Goal: Task Accomplishment & Management: Complete application form

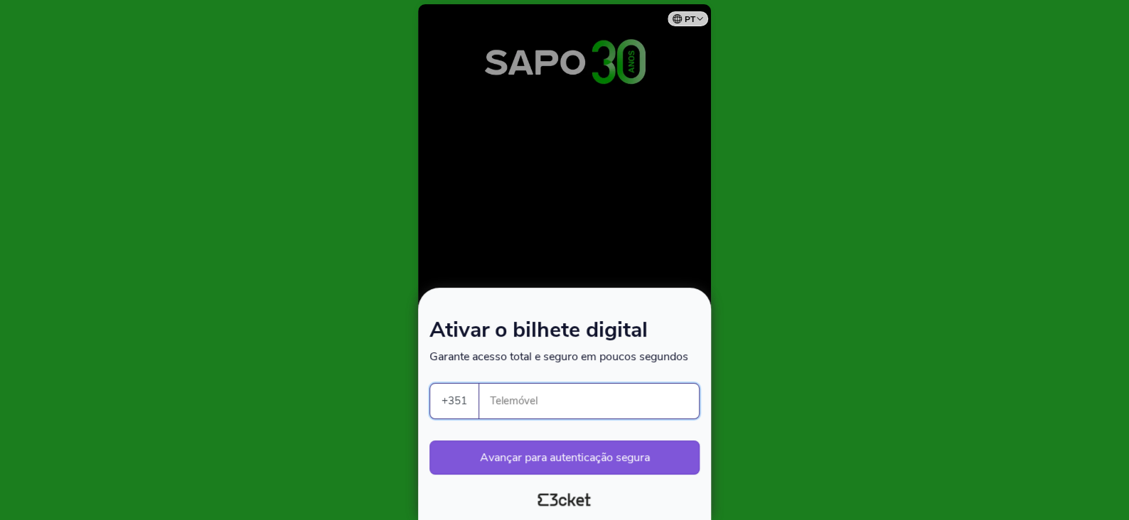
click at [514, 387] on input "Telemóvel" at bounding box center [594, 401] width 208 height 35
type input "910325293"
click at [581, 450] on button "Avançar para autenticação segura" at bounding box center [564, 458] width 270 height 34
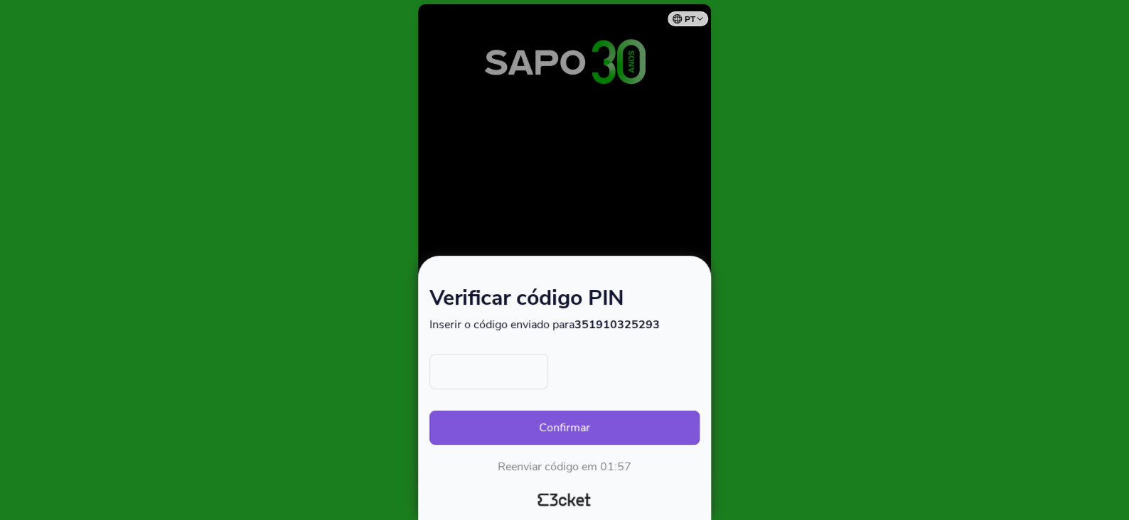
click at [512, 377] on input "text" at bounding box center [488, 372] width 119 height 36
type input "1836"
click at [429, 411] on button "Confirmar" at bounding box center [564, 428] width 270 height 34
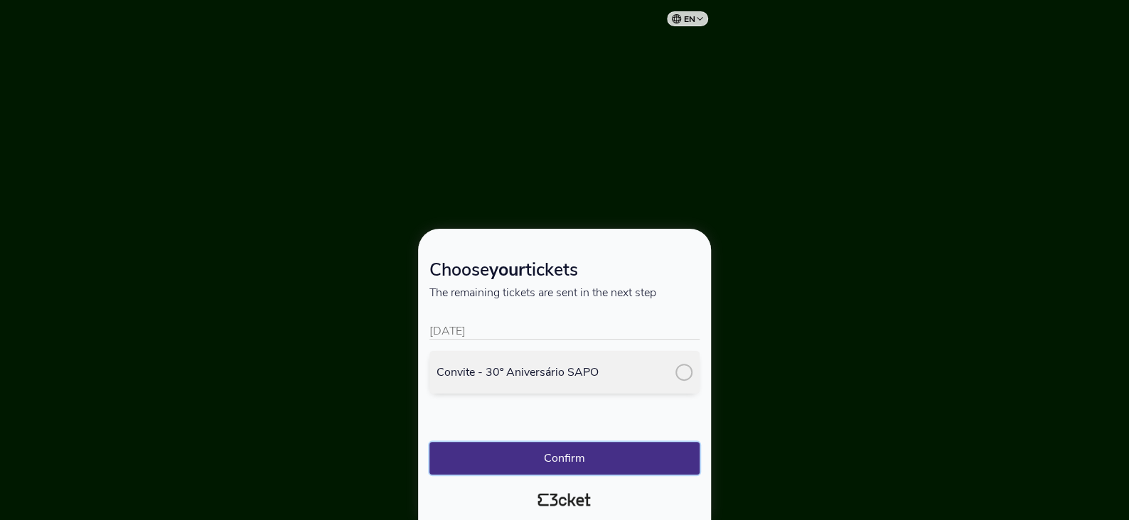
click at [557, 463] on button "Confirm" at bounding box center [564, 458] width 270 height 33
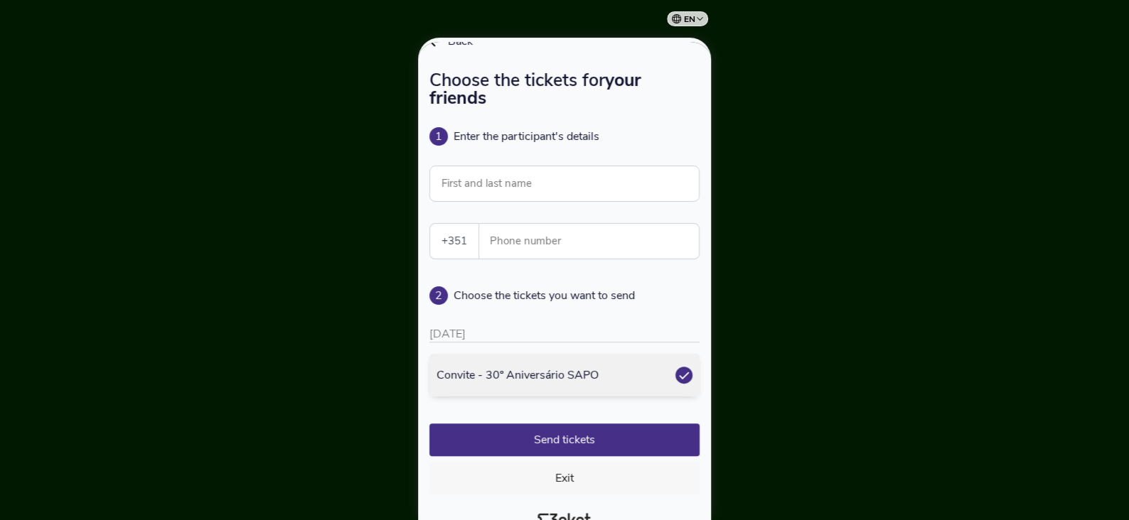
scroll to position [57, 0]
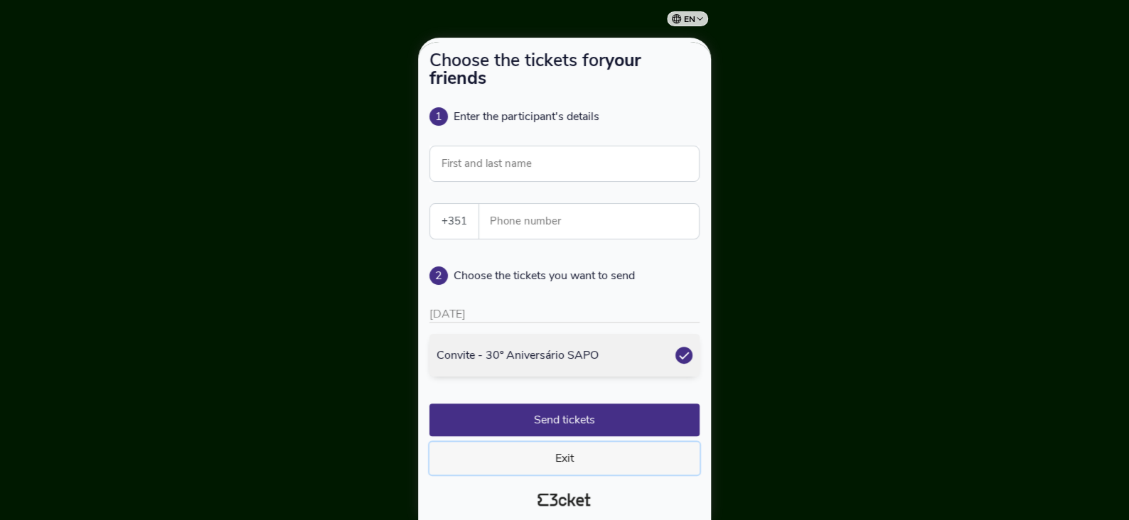
click at [565, 452] on button "Exit" at bounding box center [564, 458] width 270 height 33
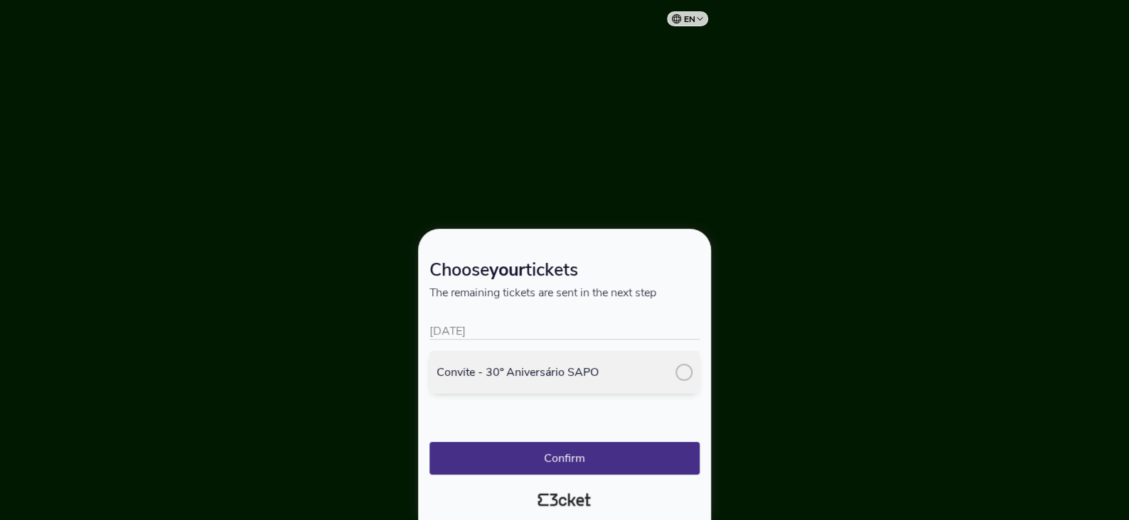
click at [678, 375] on div at bounding box center [683, 372] width 17 height 17
click at [579, 457] on button "Confirm" at bounding box center [564, 458] width 270 height 33
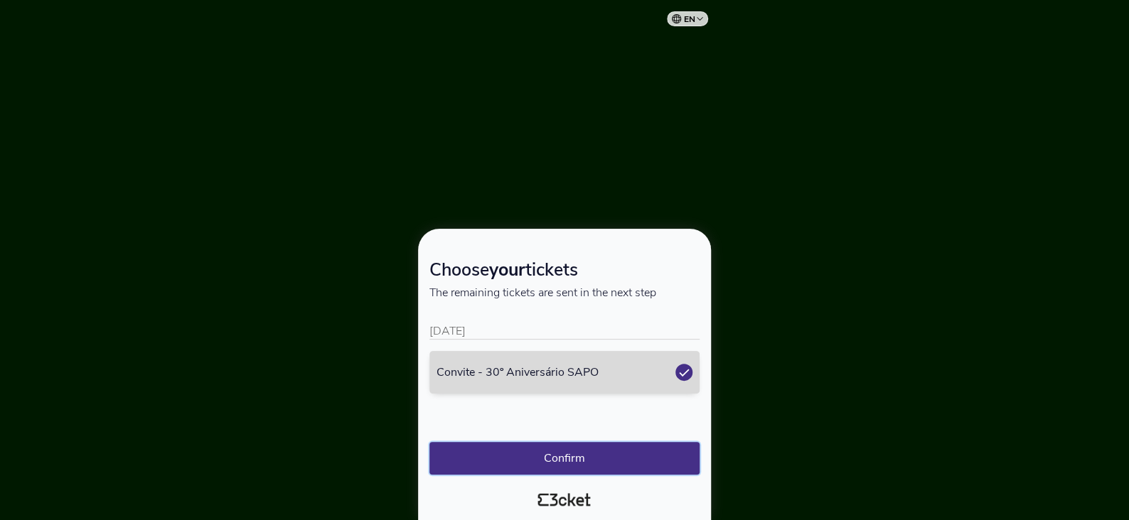
click at [605, 451] on button "Confirm" at bounding box center [564, 458] width 270 height 33
click at [554, 455] on button "Confirm" at bounding box center [564, 458] width 270 height 33
click at [568, 453] on button "Confirm" at bounding box center [564, 458] width 270 height 33
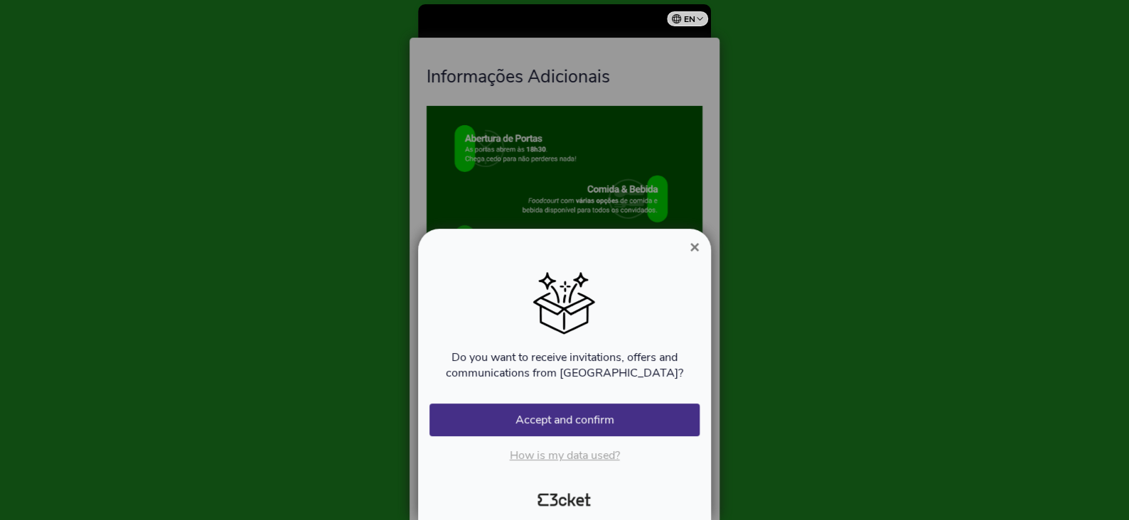
click at [696, 245] on span "×" at bounding box center [694, 246] width 10 height 19
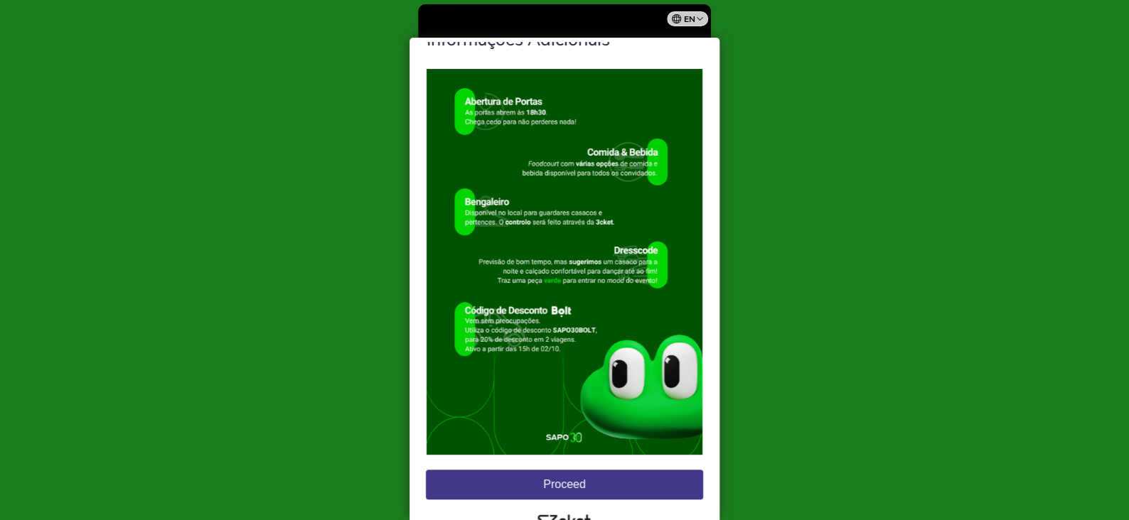
scroll to position [57, 0]
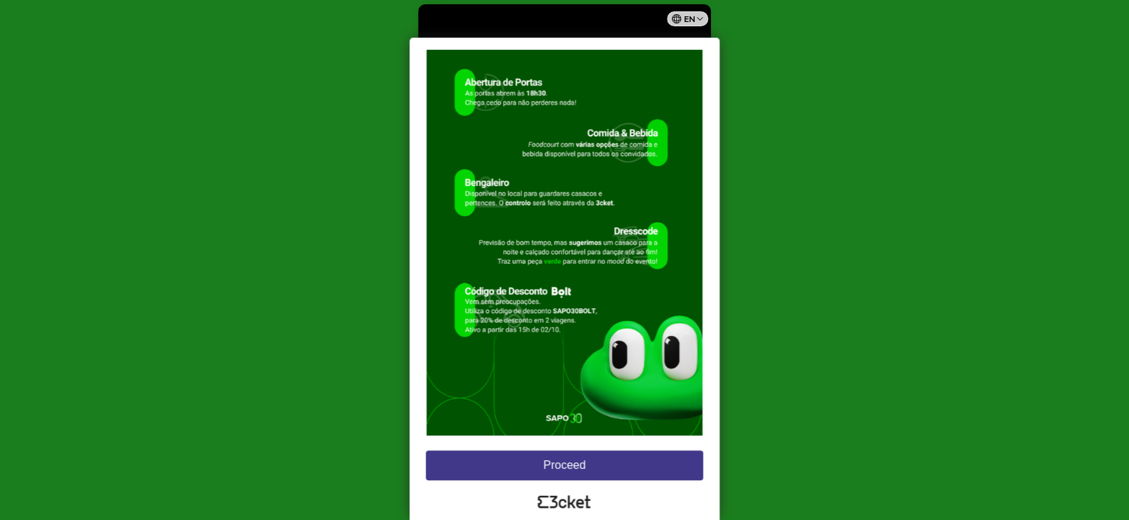
click at [632, 466] on button "Proceed" at bounding box center [564, 466] width 277 height 30
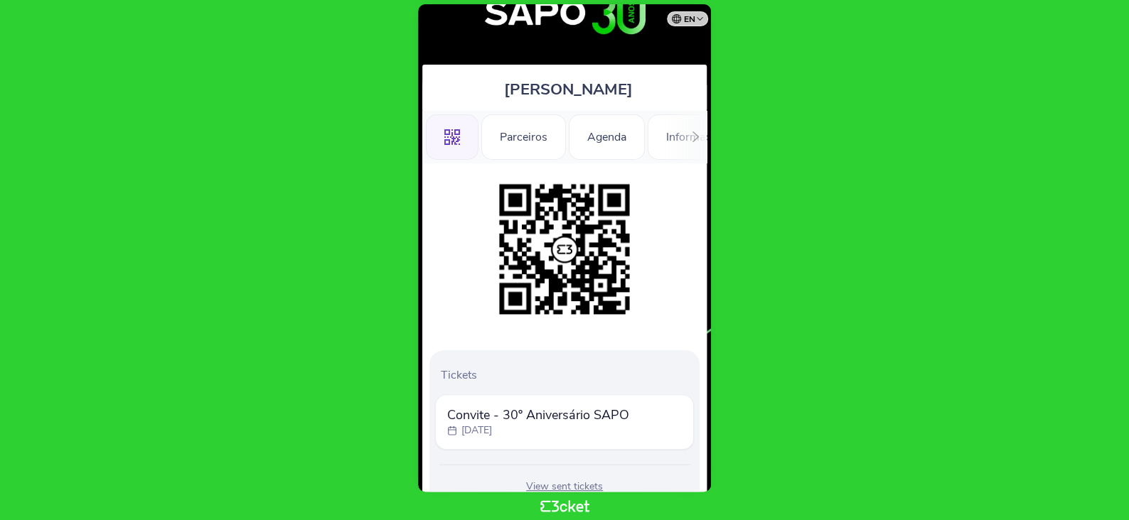
scroll to position [71, 0]
